Goal: Task Accomplishment & Management: Use online tool/utility

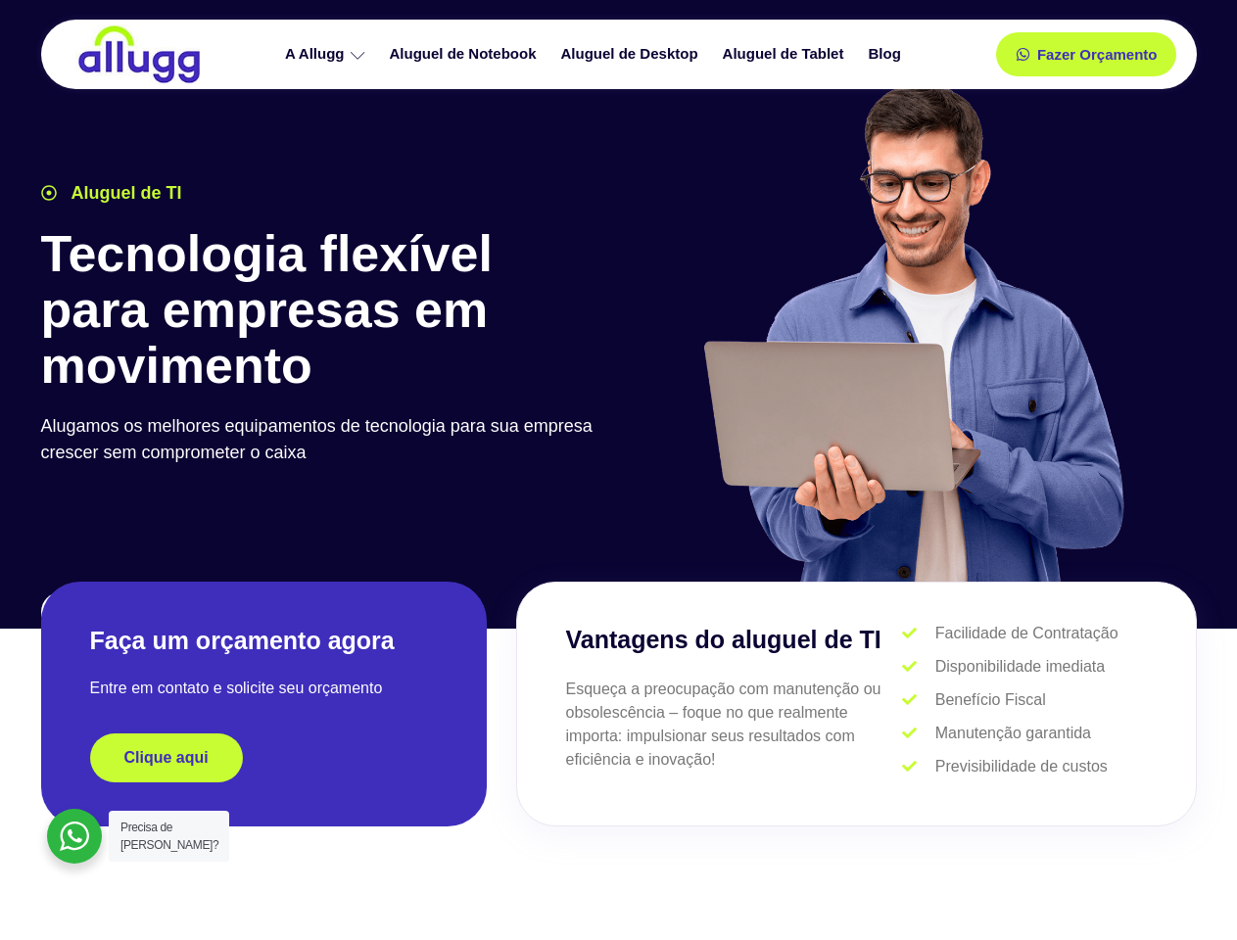
click at [619, 470] on div at bounding box center [913, 341] width 588 height 539
click at [1086, 54] on span "Fazer Orçamento" at bounding box center [1096, 55] width 108 height 14
click at [1023, 54] on icon at bounding box center [1030, 55] width 14 height 14
click at [1097, 54] on span "Fazer Orçamento" at bounding box center [1096, 55] width 108 height 14
click at [263, 758] on div "Clique aqui" at bounding box center [264, 758] width 348 height 49
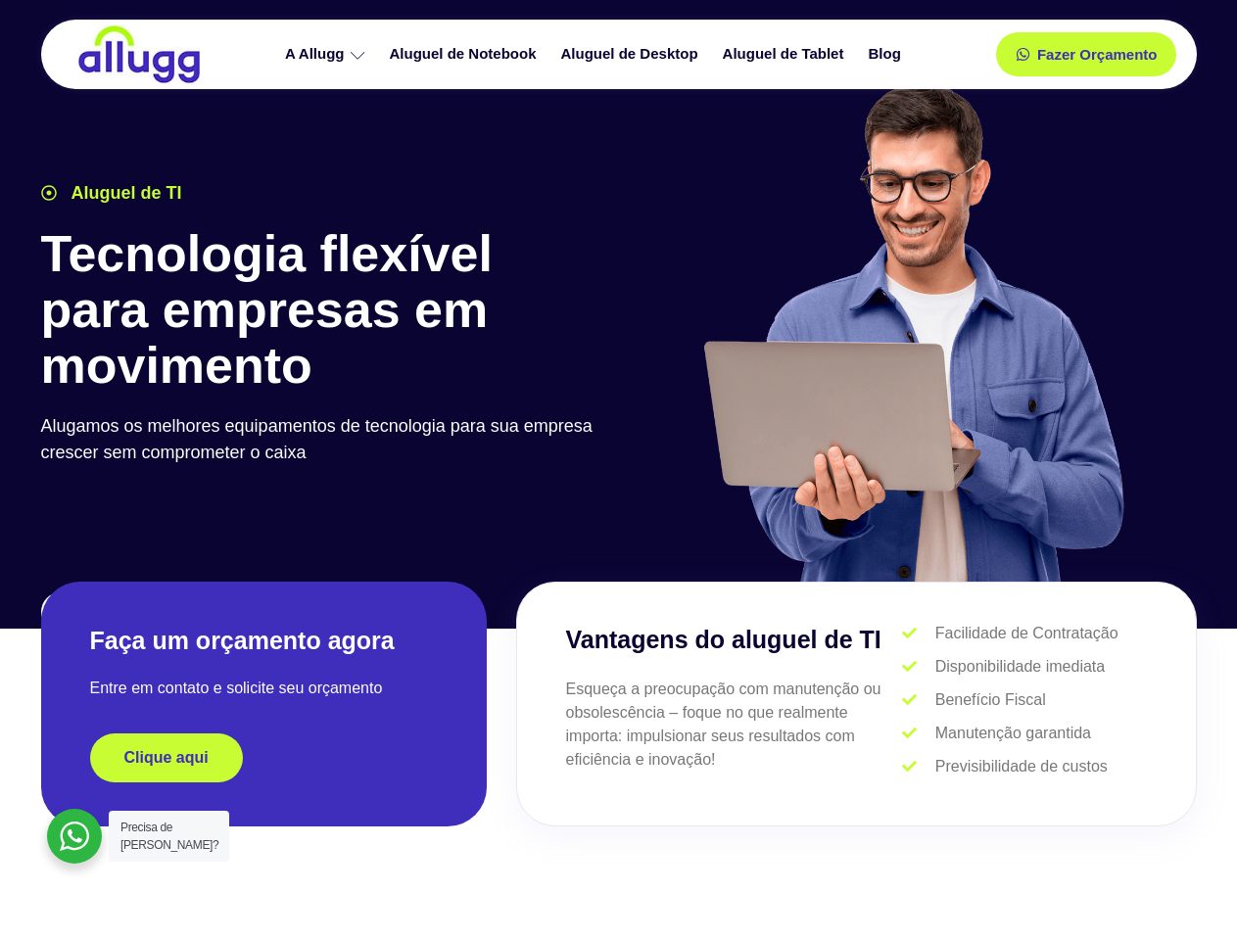
click at [263, 758] on div "Clique aqui" at bounding box center [264, 758] width 348 height 49
click at [167, 758] on span "Clique aqui" at bounding box center [166, 758] width 84 height 16
click at [74, 836] on div at bounding box center [74, 836] width 55 height 55
